Goal: Task Accomplishment & Management: Use online tool/utility

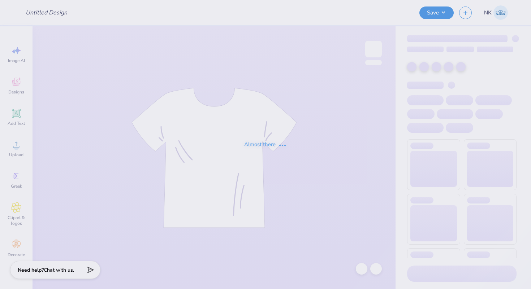
type input "85th"
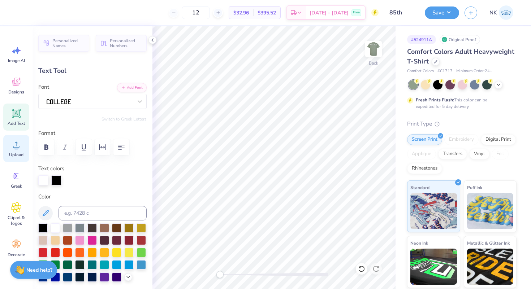
click at [14, 148] on circle at bounding box center [16, 147] width 5 height 5
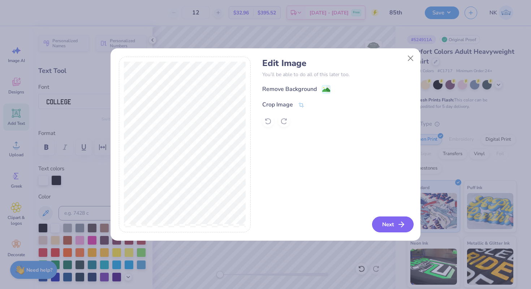
click at [385, 221] on button "Next" at bounding box center [393, 225] width 42 height 16
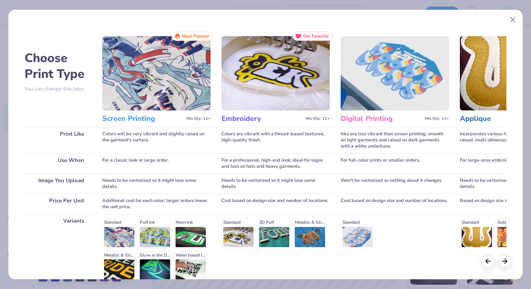
scroll to position [71, 0]
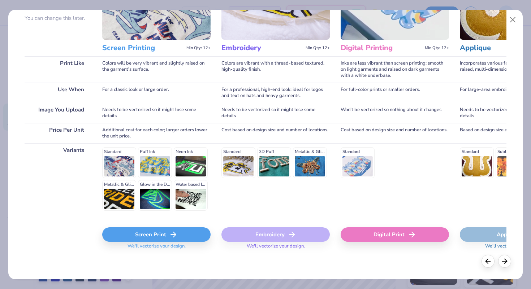
click at [181, 233] on div "Screen Print" at bounding box center [156, 235] width 108 height 14
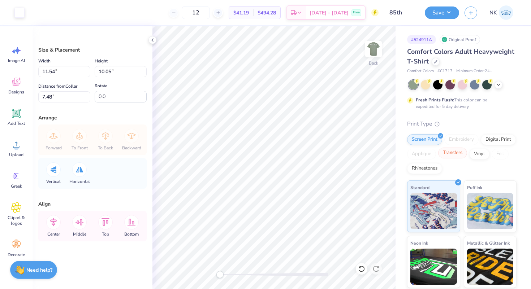
click at [462, 153] on div "Transfers" at bounding box center [452, 153] width 29 height 11
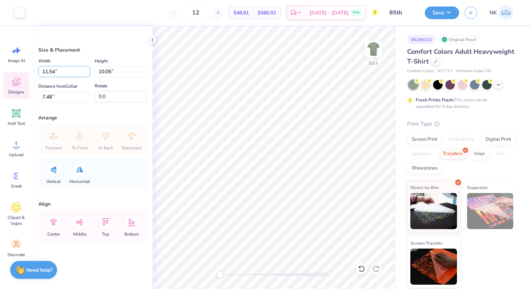
drag, startPoint x: 65, startPoint y: 74, endPoint x: 12, endPoint y: 74, distance: 53.1
click at [12, 74] on div "Art colors 12 $48.91 Per Item $586.92 Total Est. Delivery Oct 7 - 10 Free Desig…" at bounding box center [265, 144] width 531 height 289
type input "3.00"
type input "2.61"
type input "11.19"
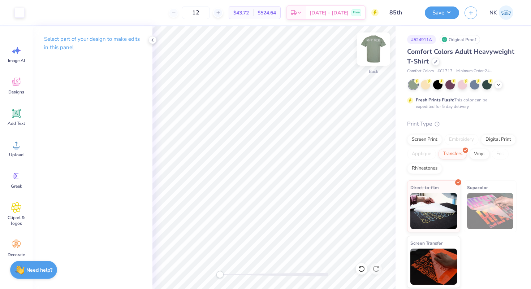
click at [373, 49] on img at bounding box center [373, 49] width 29 height 29
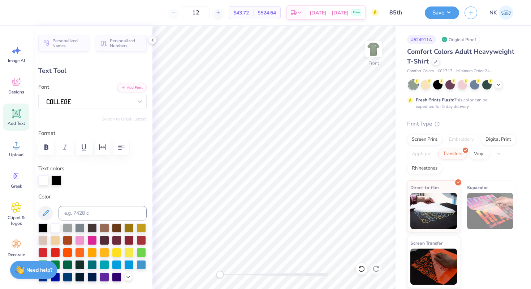
type input "11.62"
type input "2.29"
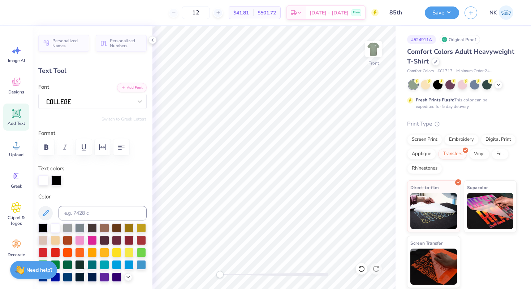
scroll to position [0, 0]
type textarea "MIT FCU"
type input "3.32"
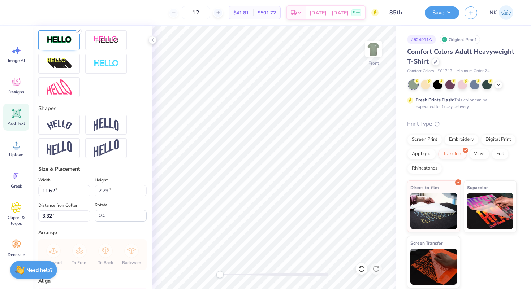
scroll to position [335, 0]
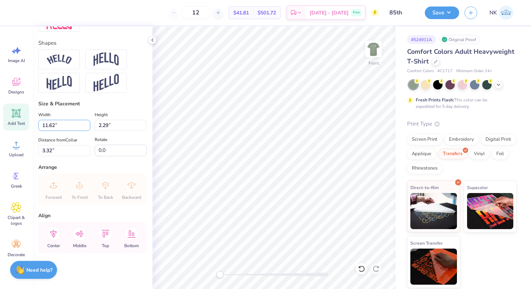
drag, startPoint x: 75, startPoint y: 127, endPoint x: 23, endPoint y: 127, distance: 52.0
click at [23, 127] on div "12 $41.81 Per Item $501.72 Total Est. Delivery Oct 7 - 10 Free Design Title 85t…" at bounding box center [265, 144] width 531 height 289
type input "12.00"
type input "2.37"
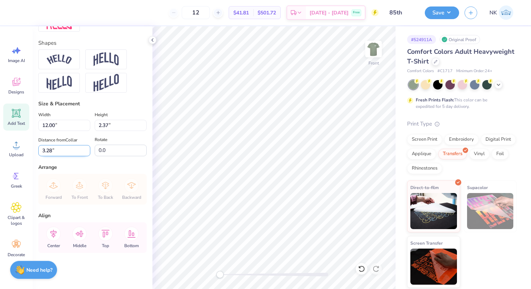
click at [61, 155] on input "3.28" at bounding box center [64, 150] width 52 height 11
type input "3"
click at [57, 232] on icon at bounding box center [53, 234] width 14 height 14
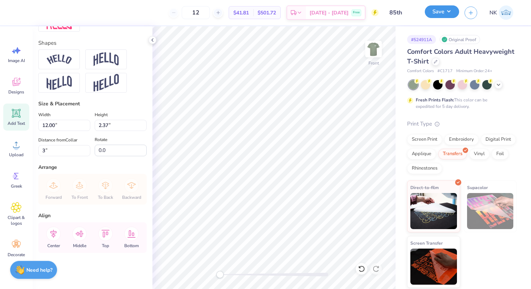
click at [456, 11] on button "Save" at bounding box center [442, 11] width 34 height 13
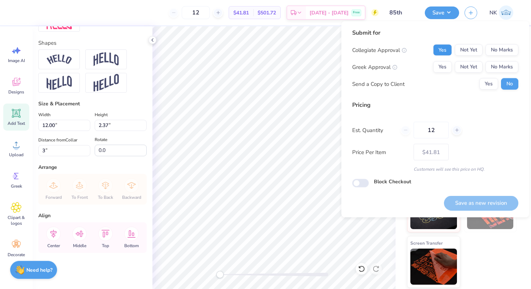
click at [447, 52] on button "Yes" at bounding box center [442, 50] width 19 height 12
click at [507, 69] on button "No Marks" at bounding box center [502, 67] width 33 height 12
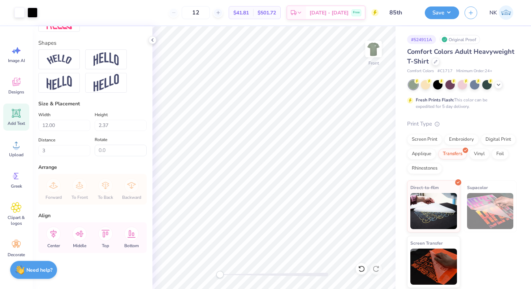
drag, startPoint x: 215, startPoint y: 13, endPoint x: 175, endPoint y: 14, distance: 40.1
click at [175, 14] on div "12 $41.81 Per Item $501.72 Total Est. Delivery Oct 7 - 10 Free" at bounding box center [211, 12] width 336 height 25
type input "12"
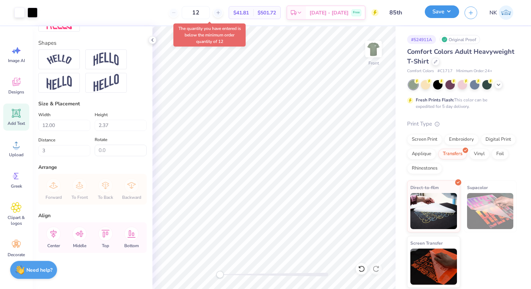
click at [447, 7] on button "Save" at bounding box center [442, 11] width 34 height 13
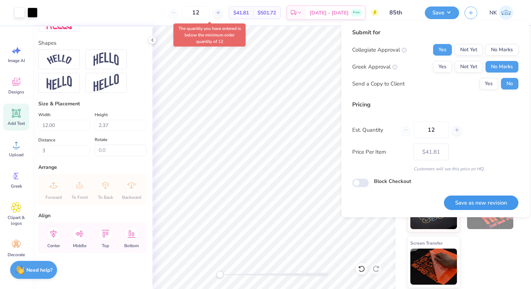
click at [470, 201] on button "Save as new revision" at bounding box center [481, 203] width 74 height 15
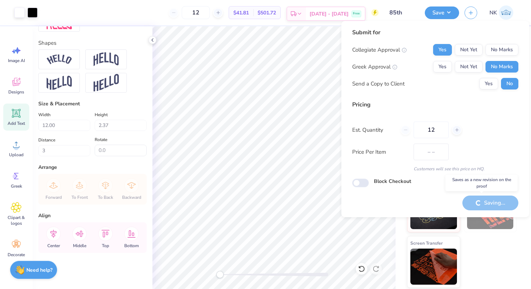
type input "$41.81"
